Goal: Information Seeking & Learning: Learn about a topic

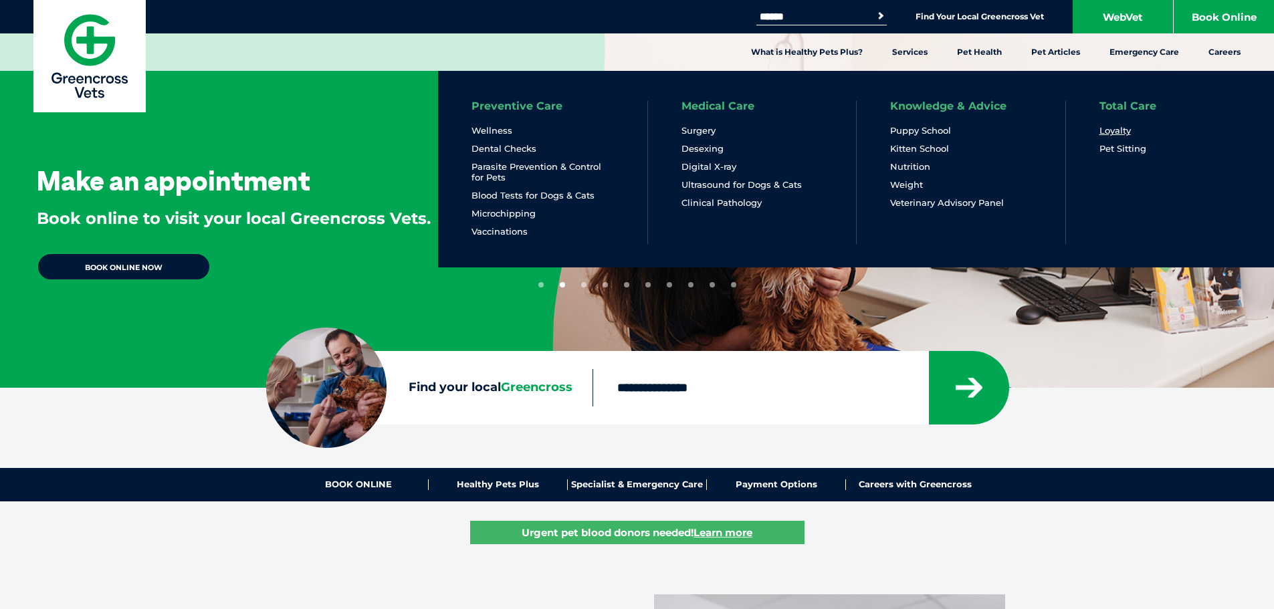
click at [1112, 128] on link "Loyalty" at bounding box center [1115, 130] width 31 height 11
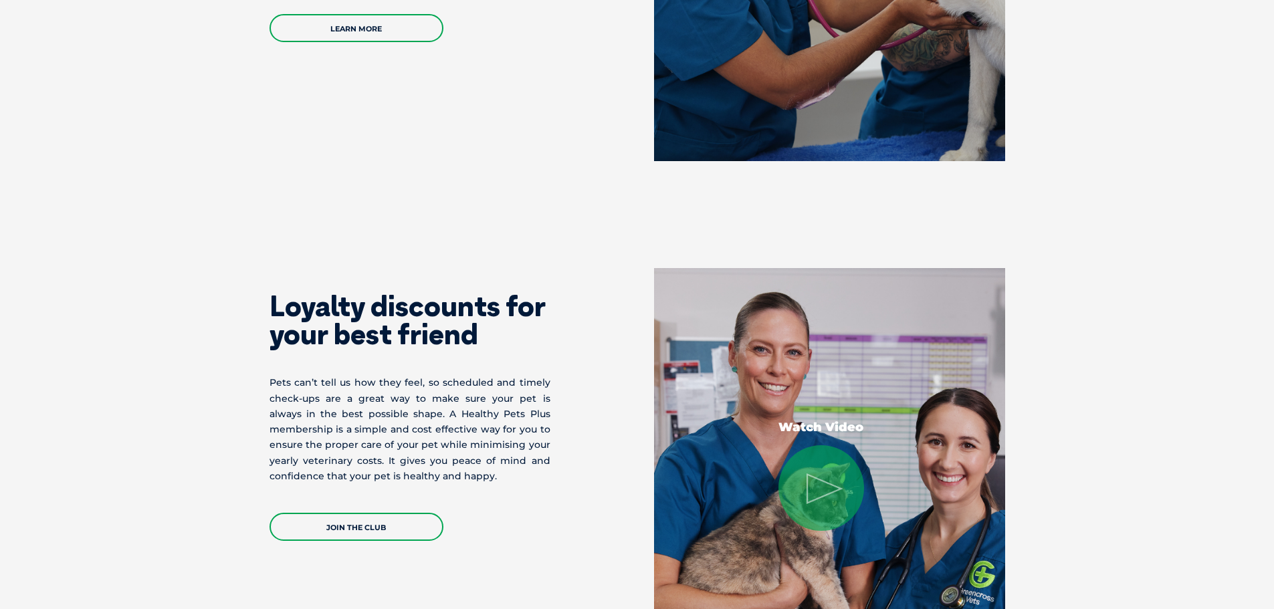
scroll to position [2794, 0]
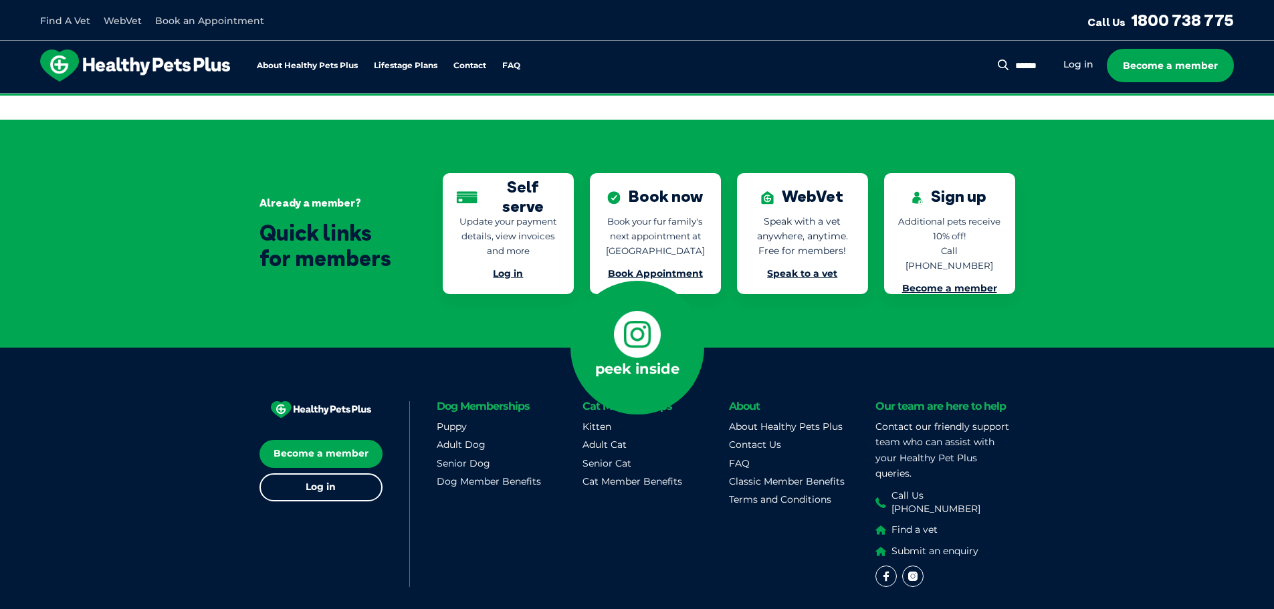
scroll to position [3018, 0]
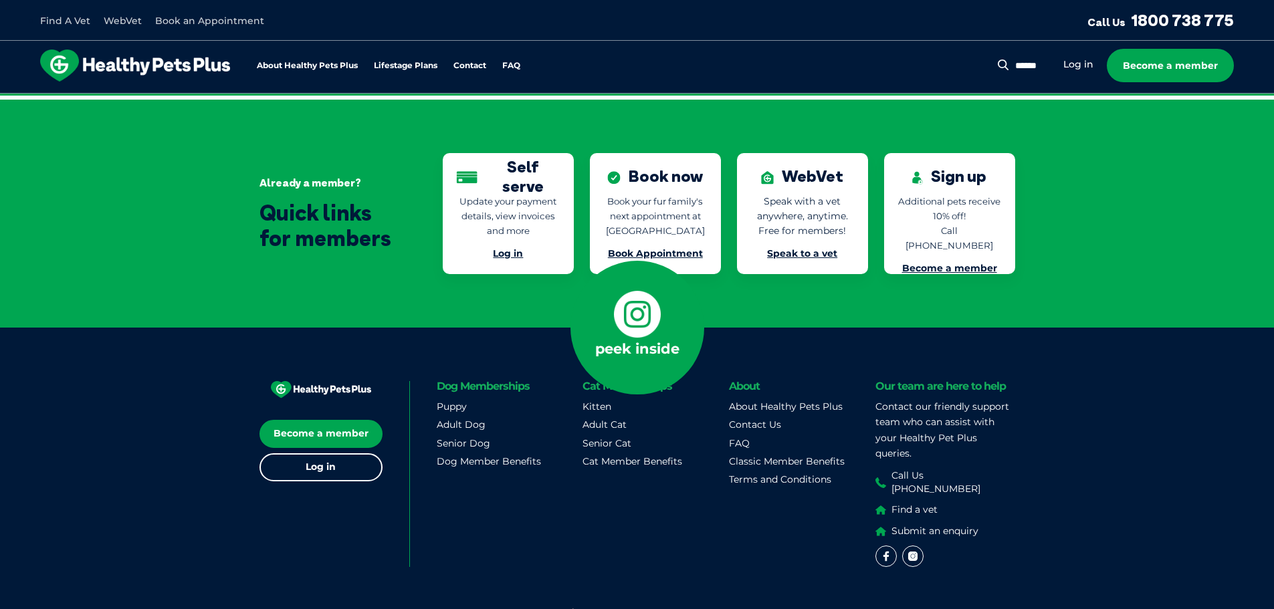
click at [590, 493] on div "Cat Memberships Kitten Adult Cat Senior Cat Cat Member Benefits" at bounding box center [653, 474] width 140 height 187
click at [690, 534] on div "Become a member Log in Dog Memberships Puppy Adult Dog Senior Dog Dog Member Be…" at bounding box center [638, 468] width 756 height 280
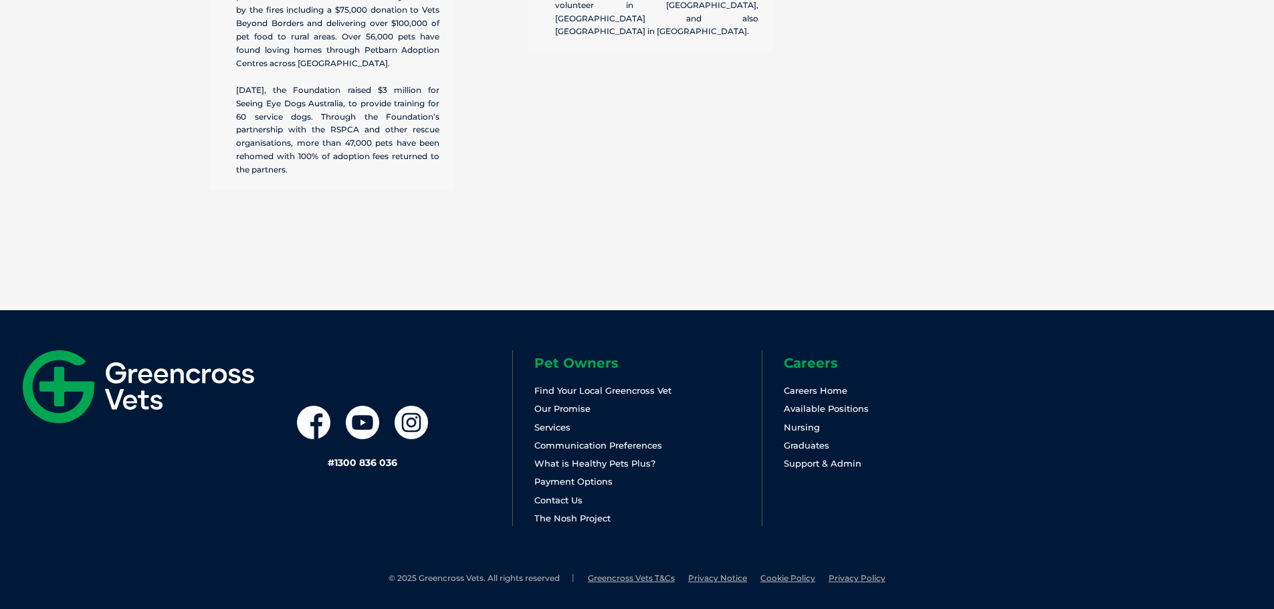
scroll to position [4161, 0]
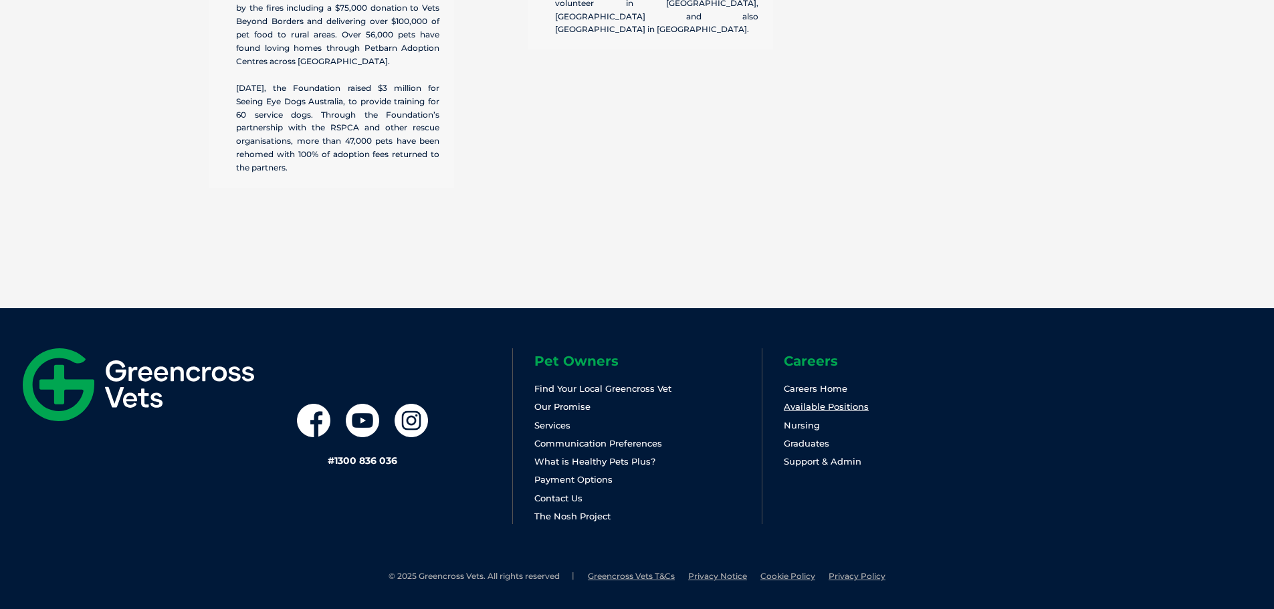
click at [800, 408] on link "Available Positions" at bounding box center [826, 406] width 85 height 11
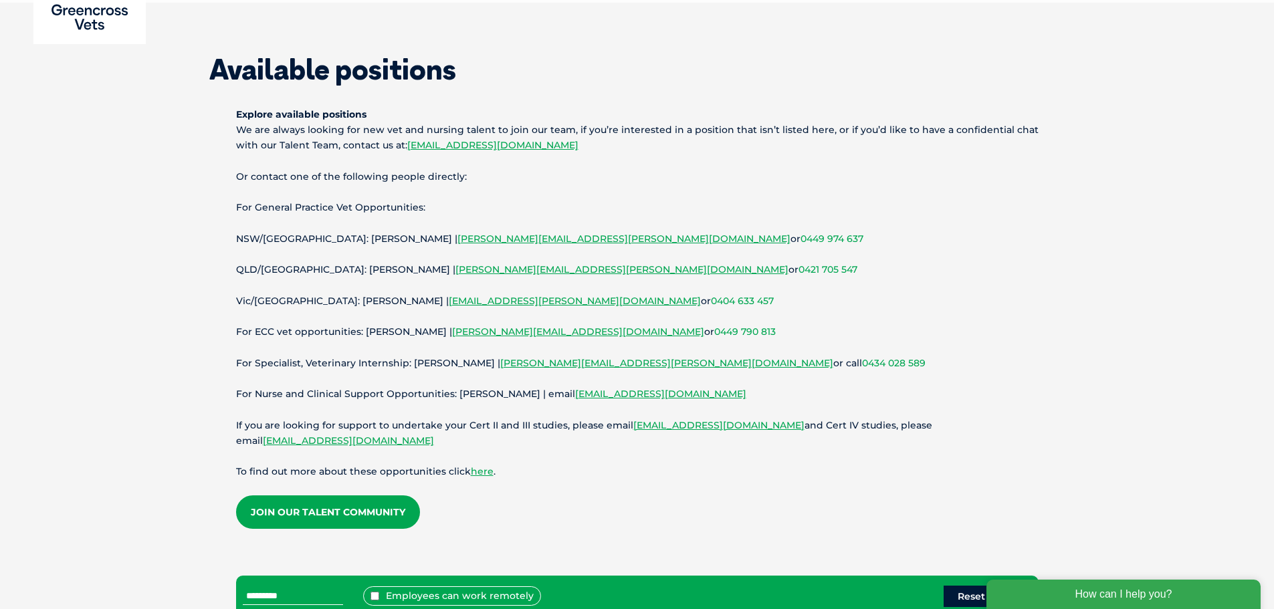
scroll to position [67, 0]
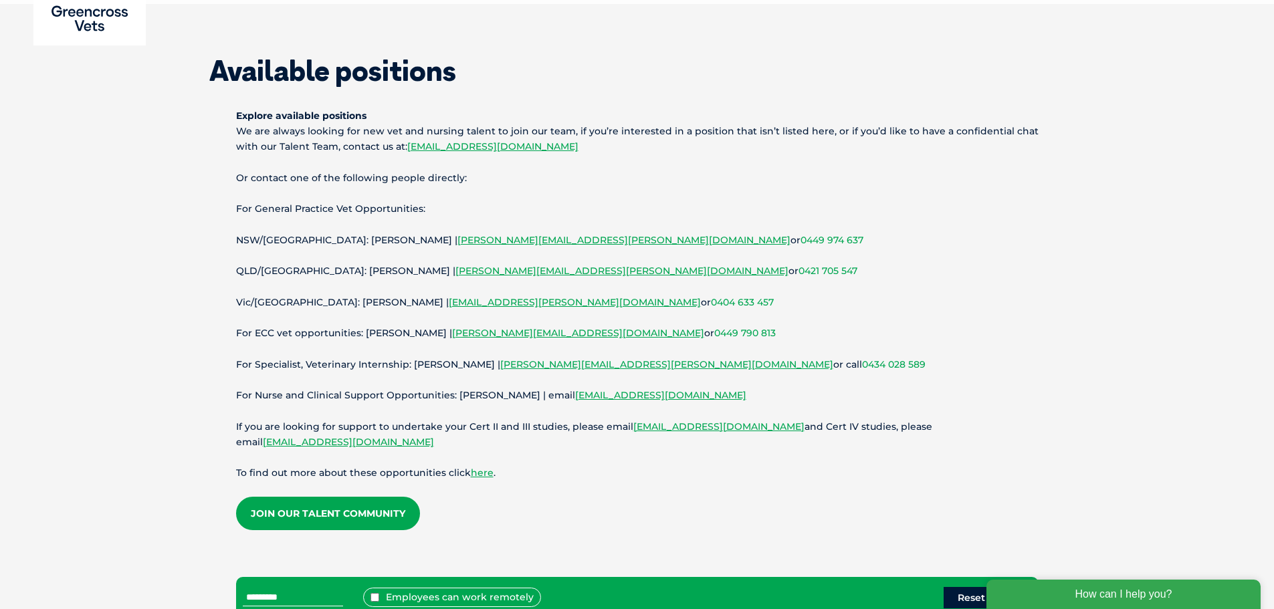
click at [676, 128] on p "Explore available positions We are always looking for new vet and nursing talen…" at bounding box center [637, 131] width 803 height 47
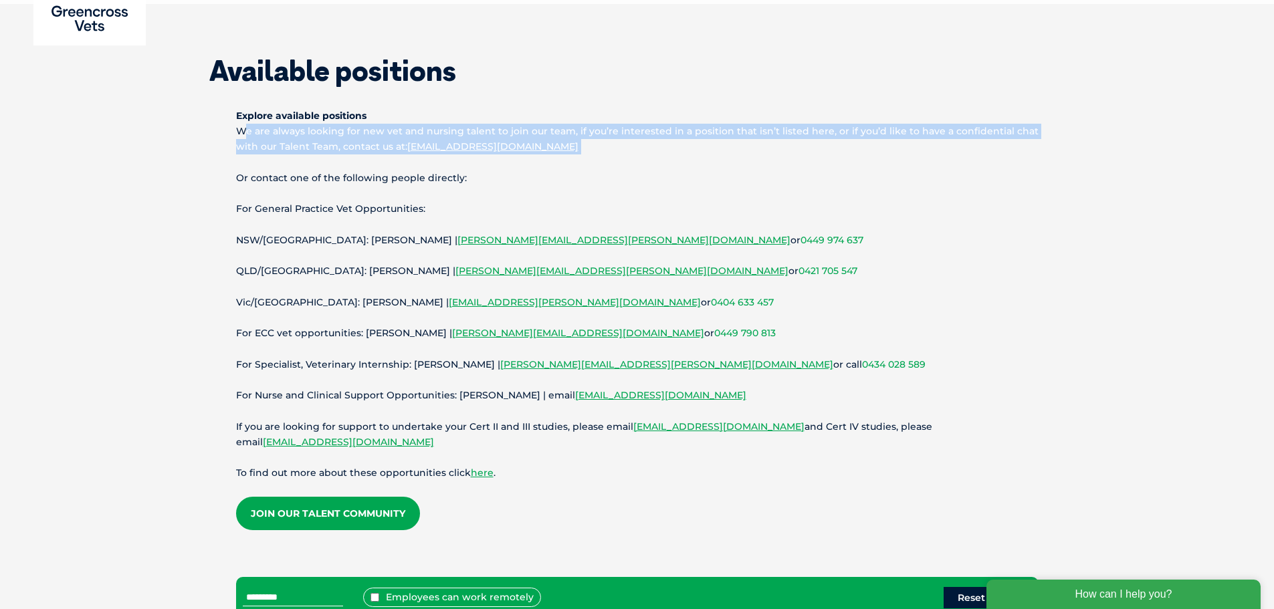
click at [676, 128] on p "Explore available positions We are always looking for new vet and nursing talen…" at bounding box center [637, 131] width 803 height 47
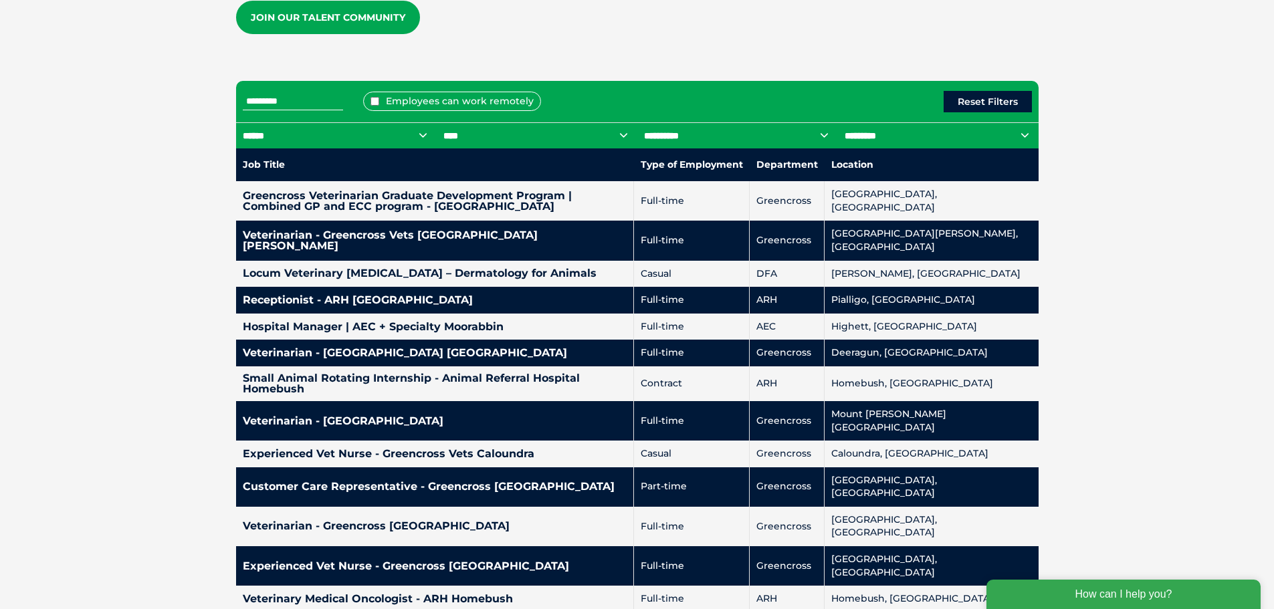
scroll to position [229, 0]
